Goal: Transaction & Acquisition: Purchase product/service

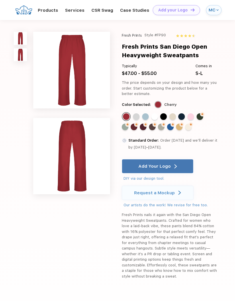
click at [54, 9] on link "Products" at bounding box center [48, 10] width 20 height 5
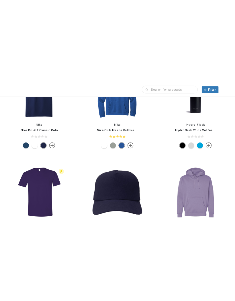
scroll to position [6332, 0]
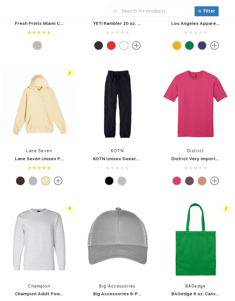
click at [47, 118] on img at bounding box center [39, 104] width 74 height 74
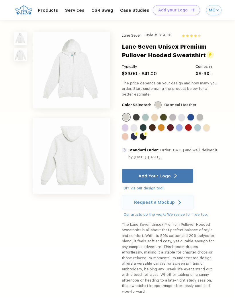
click at [47, 68] on img at bounding box center [71, 70] width 77 height 77
click at [207, 127] on div "Standard Color" at bounding box center [206, 127] width 7 height 7
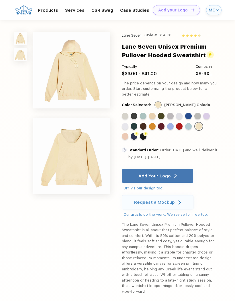
click at [170, 176] on div "Add Your Logo" at bounding box center [157, 176] width 38 height 14
click at [162, 176] on div "Add Your Logo" at bounding box center [154, 176] width 32 height 6
